Goal: Task Accomplishment & Management: Use online tool/utility

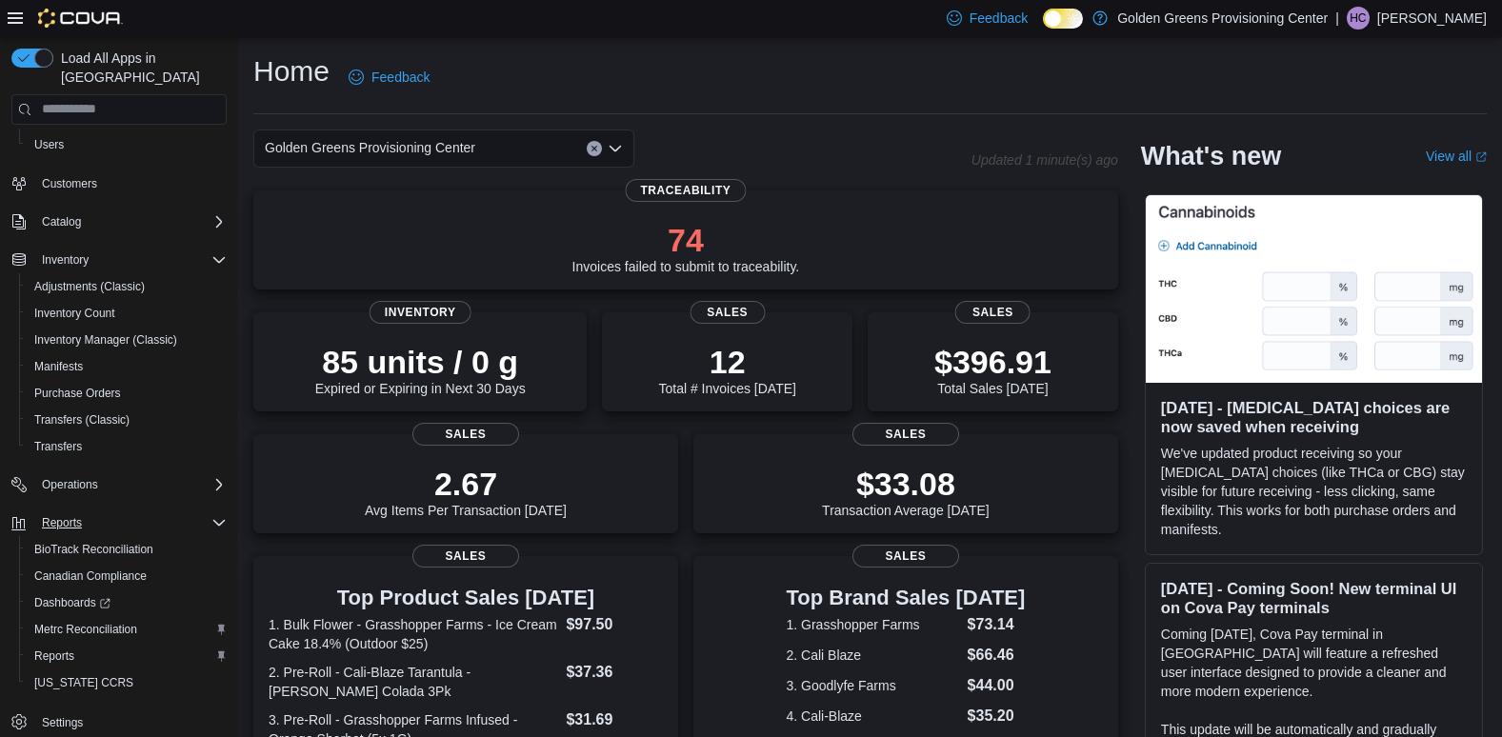
scroll to position [151, 0]
click at [56, 648] on span "Reports" at bounding box center [54, 655] width 40 height 15
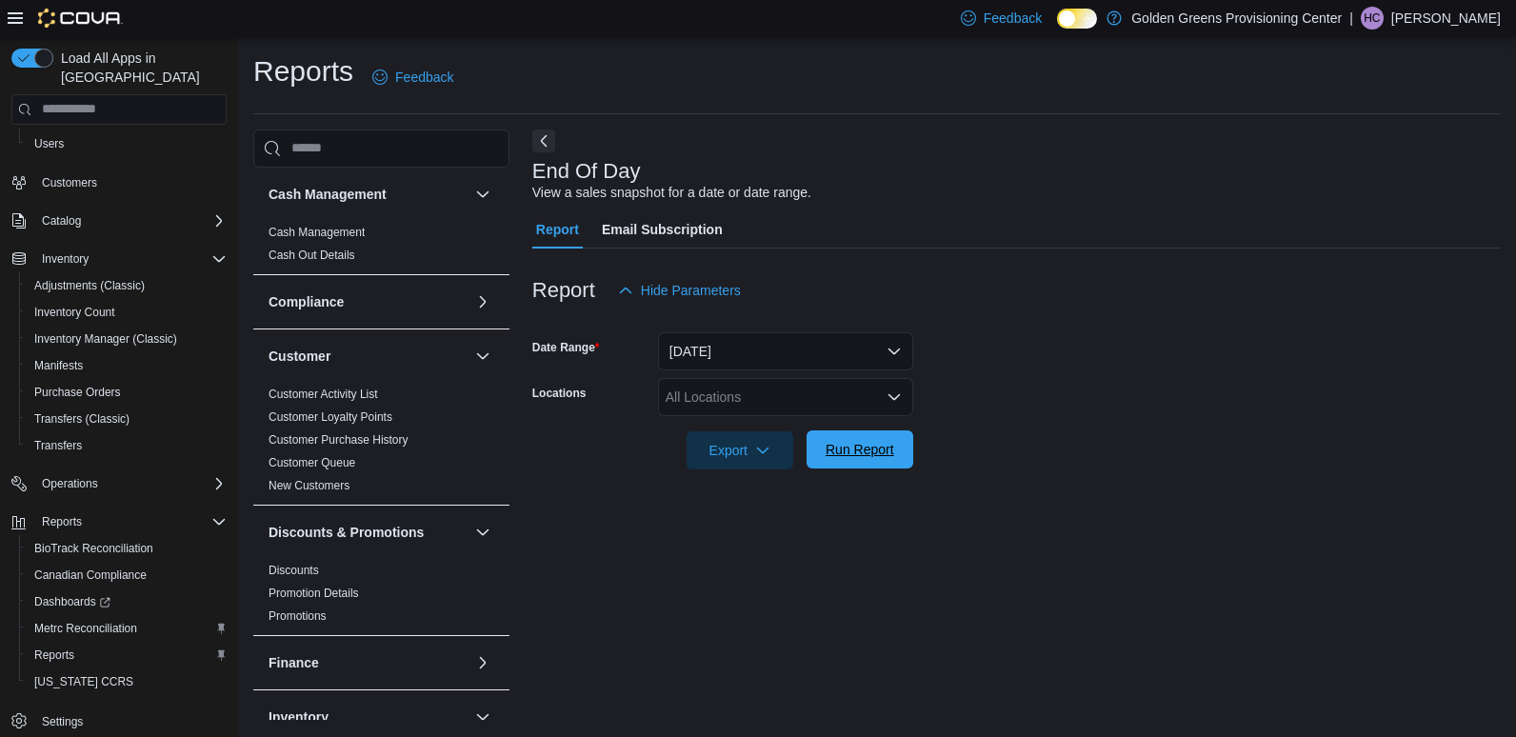
click at [878, 448] on span "Run Report" at bounding box center [860, 449] width 69 height 19
